Goal: Task Accomplishment & Management: Complete application form

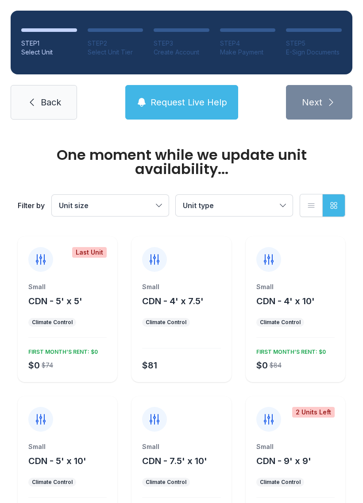
click at [138, 215] on button "Unit size" at bounding box center [110, 205] width 117 height 21
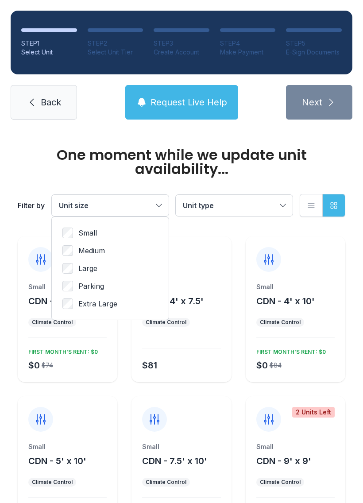
click at [92, 252] on span "Medium" at bounding box center [91, 250] width 27 height 11
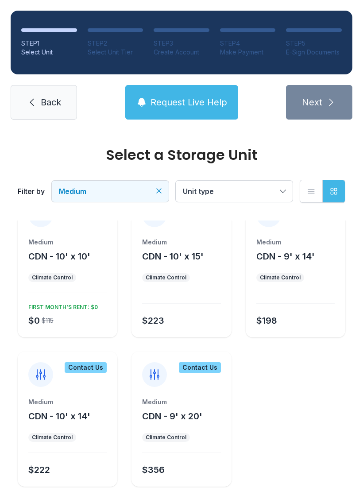
scroll to position [30, 0]
click at [90, 253] on span "CDN - 10' x 10'" at bounding box center [59, 257] width 62 height 11
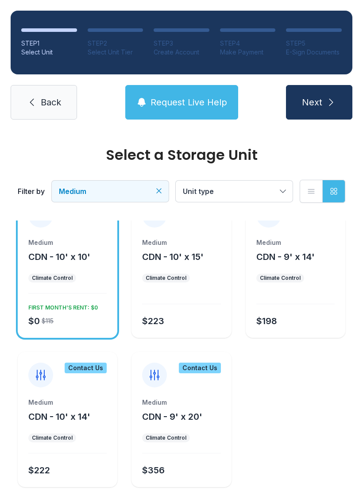
click at [325, 97] on button "Next" at bounding box center [319, 102] width 66 height 35
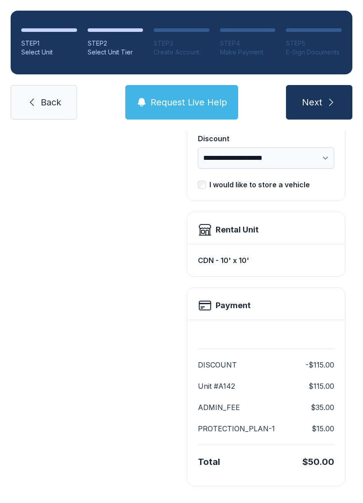
scroll to position [181, 0]
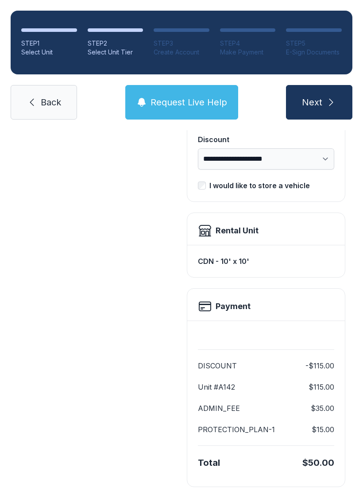
click at [40, 87] on link "Back" at bounding box center [44, 102] width 66 height 35
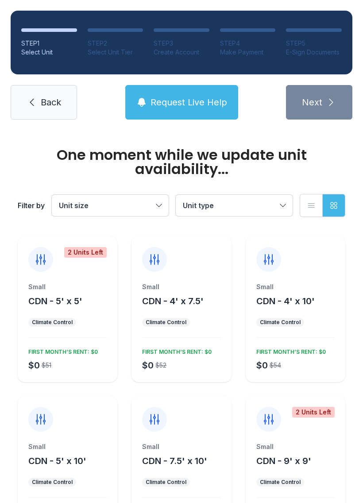
click at [54, 92] on link "Back" at bounding box center [44, 102] width 66 height 35
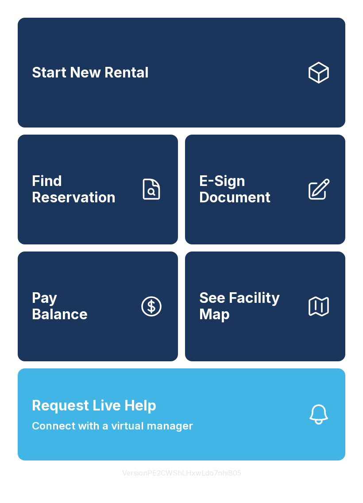
click at [242, 194] on span "E-Sign Document" at bounding box center [249, 189] width 100 height 32
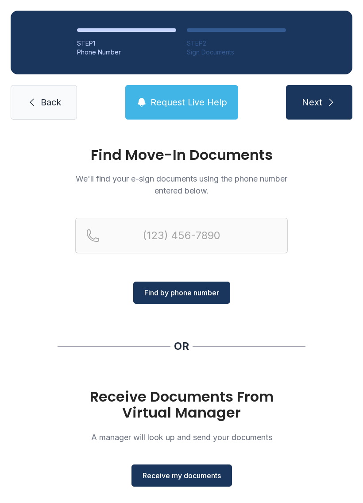
click at [39, 111] on link "Back" at bounding box center [44, 102] width 66 height 35
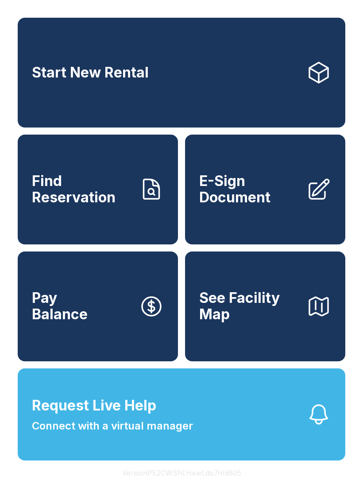
click at [233, 202] on span "E-Sign Document" at bounding box center [249, 189] width 100 height 32
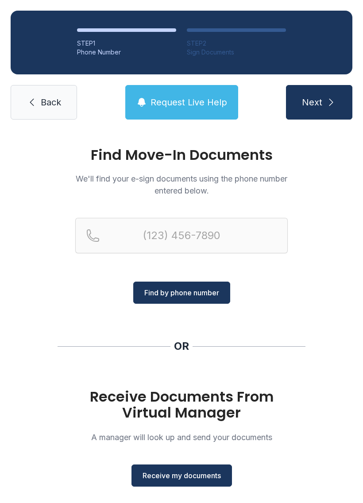
click at [174, 470] on span "Receive my documents" at bounding box center [182, 475] width 78 height 11
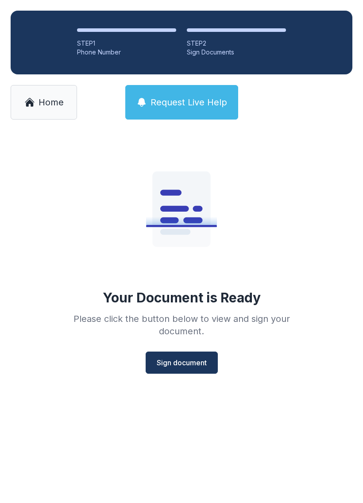
click at [169, 358] on span "Sign document" at bounding box center [182, 363] width 50 height 11
